Goal: Information Seeking & Learning: Learn about a topic

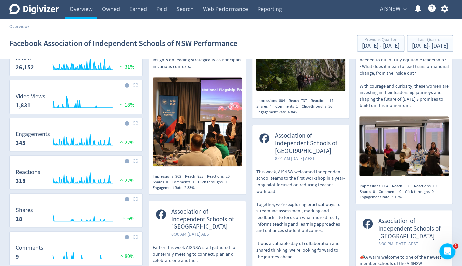
scroll to position [167, 0]
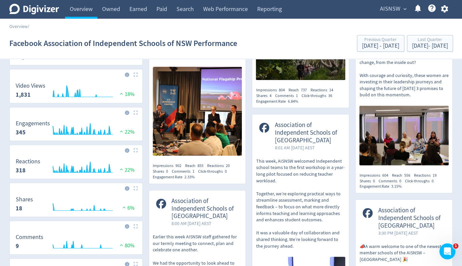
click at [135, 186] on img at bounding box center [135, 188] width 4 height 4
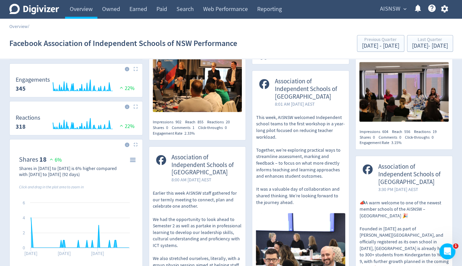
scroll to position [200, 0]
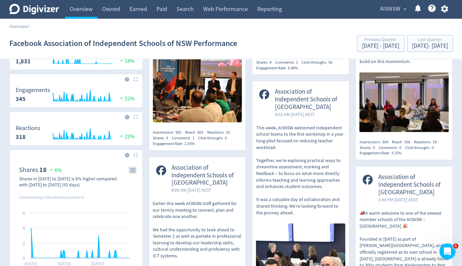
click at [133, 169] on icon "\a Shares\a 18\a" at bounding box center [132, 169] width 5 height 3
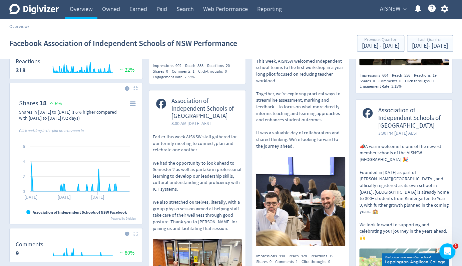
scroll to position [233, 0]
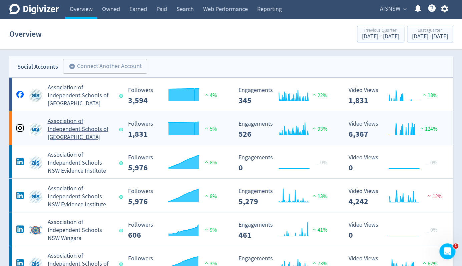
click at [89, 129] on h5 "Association of Independent Schools of [GEOGRAPHIC_DATA]" at bounding box center [81, 129] width 66 height 24
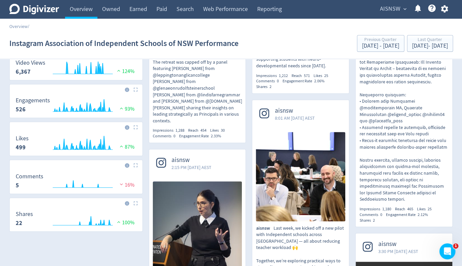
scroll to position [200, 0]
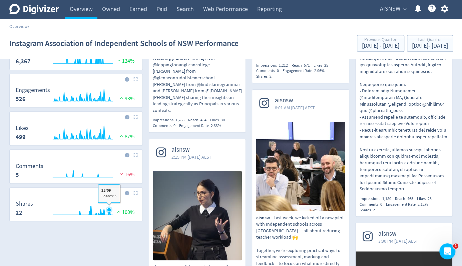
click at [109, 209] on icon "\a Shares\a 22\a" at bounding box center [109, 210] width 4 height 4
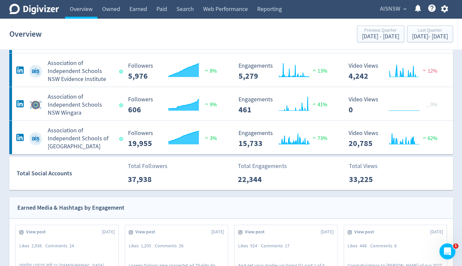
scroll to position [133, 0]
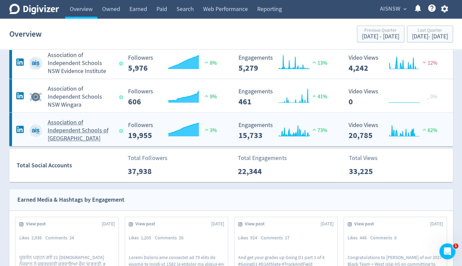
click at [68, 126] on h5 "Association of Independent Schools of [GEOGRAPHIC_DATA]" at bounding box center [81, 131] width 66 height 24
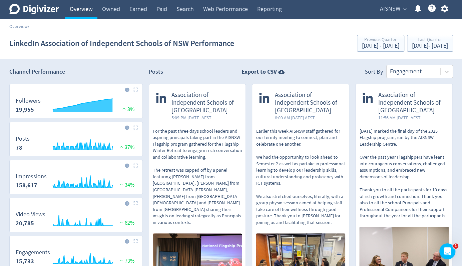
click at [86, 13] on link "Overview" at bounding box center [81, 9] width 32 height 19
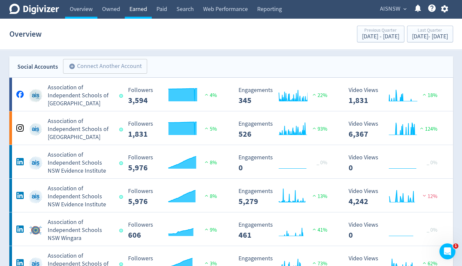
click at [142, 7] on link "Earned" at bounding box center [138, 9] width 27 height 19
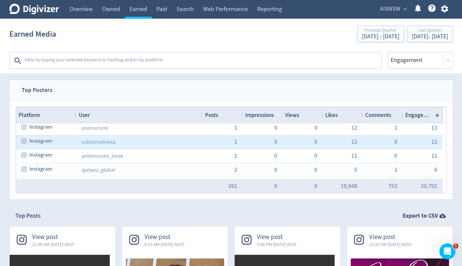
scroll to position [100, 0]
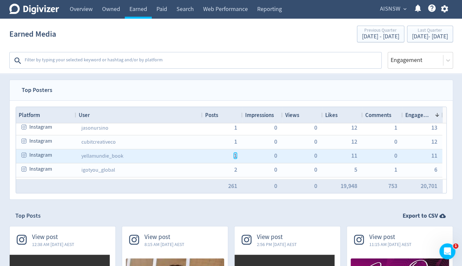
click at [236, 155] on button "1" at bounding box center [235, 155] width 4 height 7
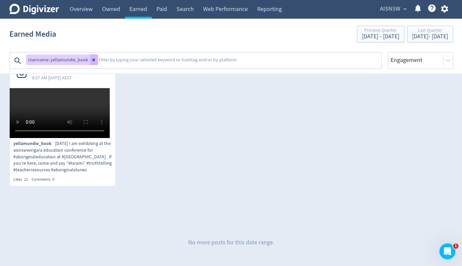
scroll to position [33, 0]
